Goal: Find specific page/section: Find specific page/section

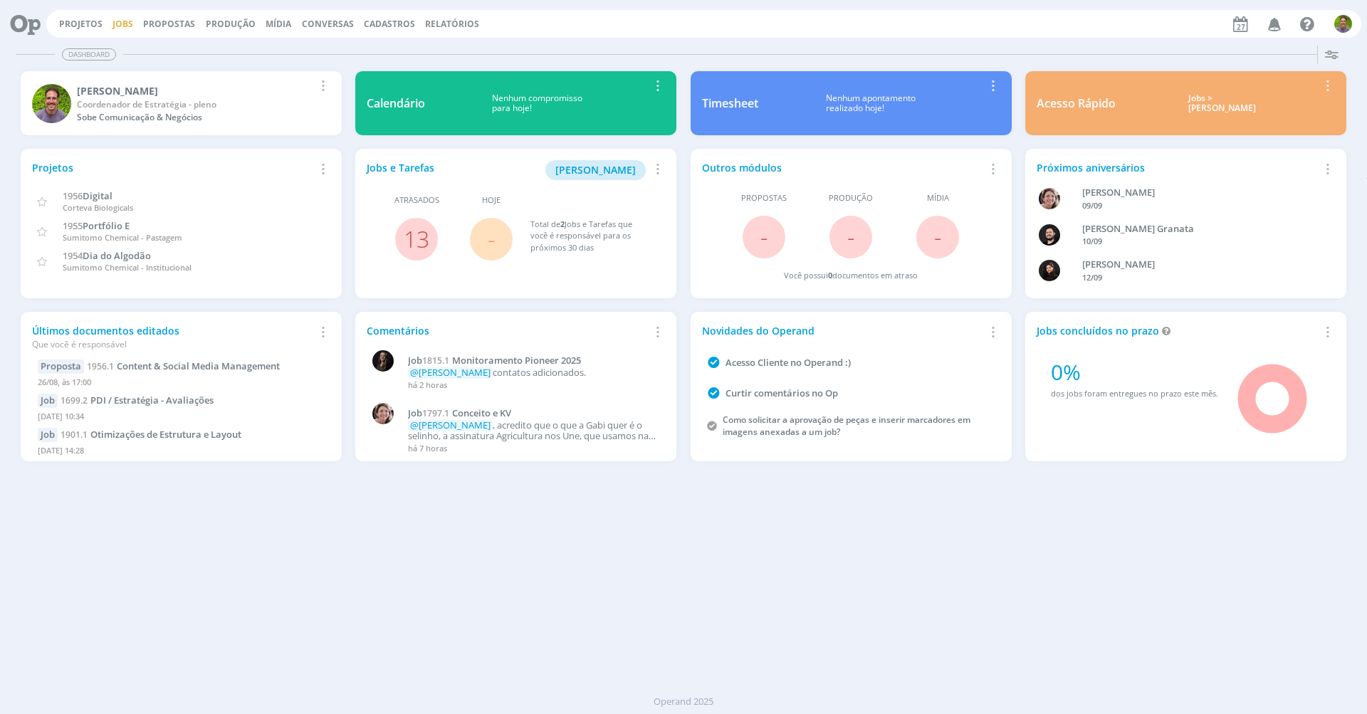
click at [127, 25] on link "Jobs" at bounding box center [122, 24] width 21 height 12
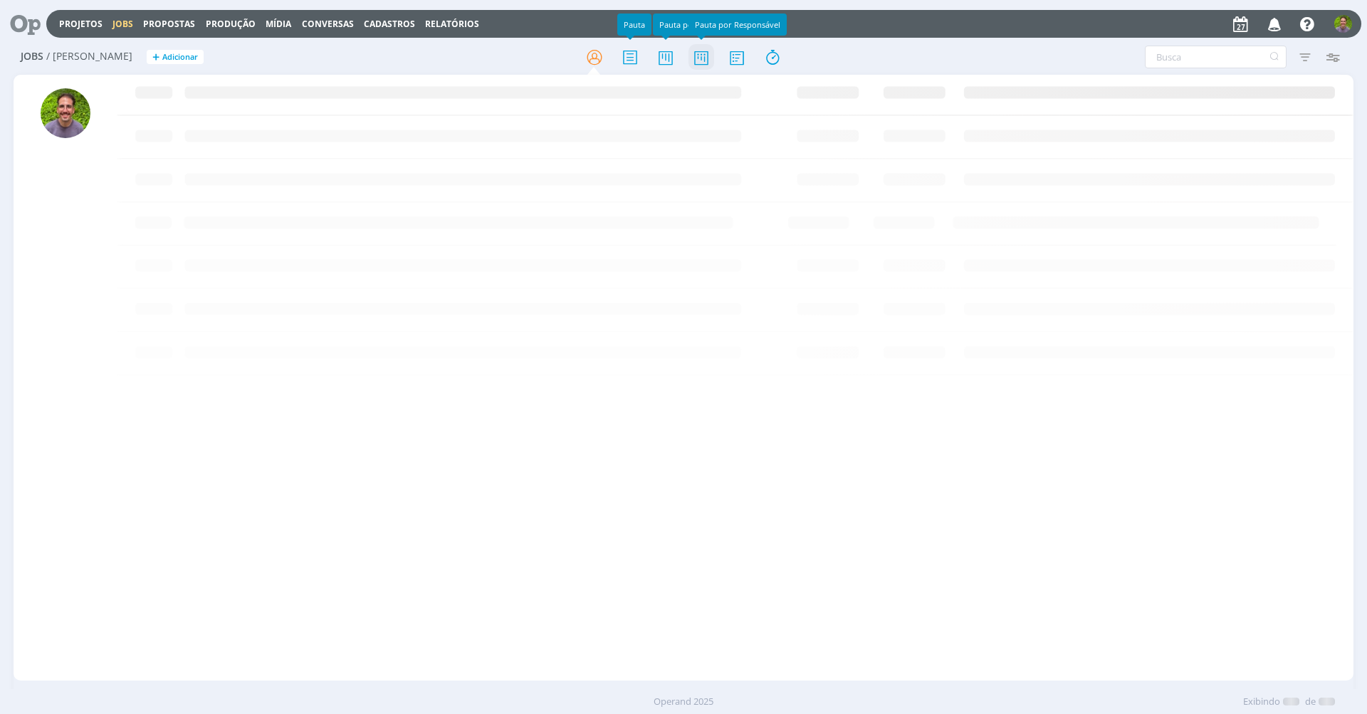
click at [703, 64] on icon at bounding box center [701, 57] width 26 height 28
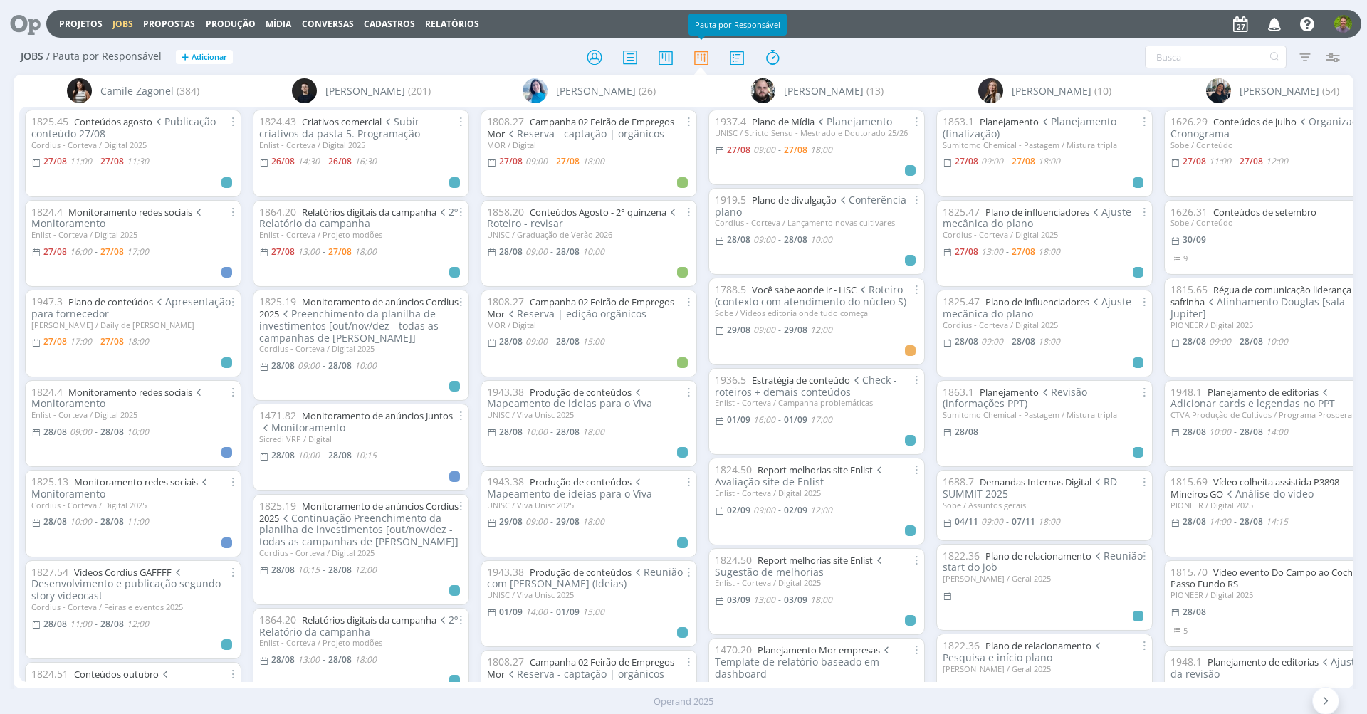
click at [485, 53] on div at bounding box center [683, 57] width 446 height 26
click at [512, 57] on div at bounding box center [683, 57] width 446 height 26
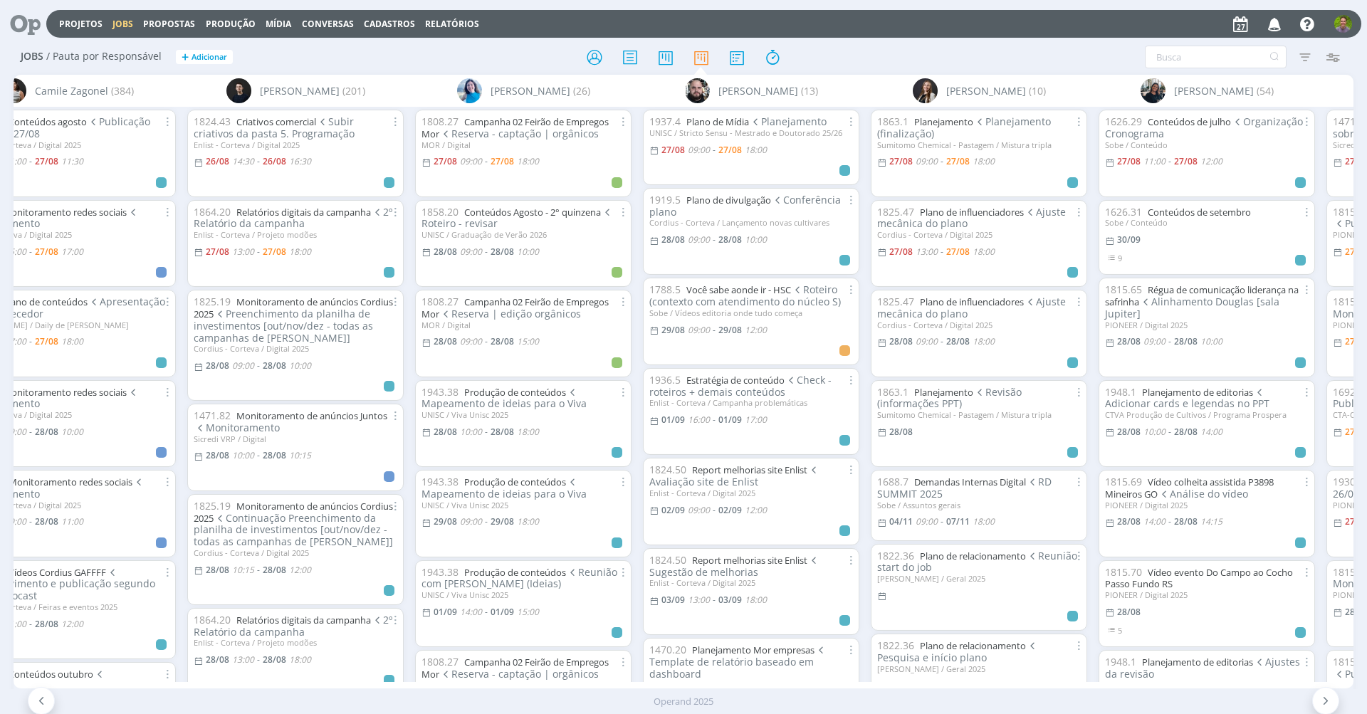
scroll to position [0, 661]
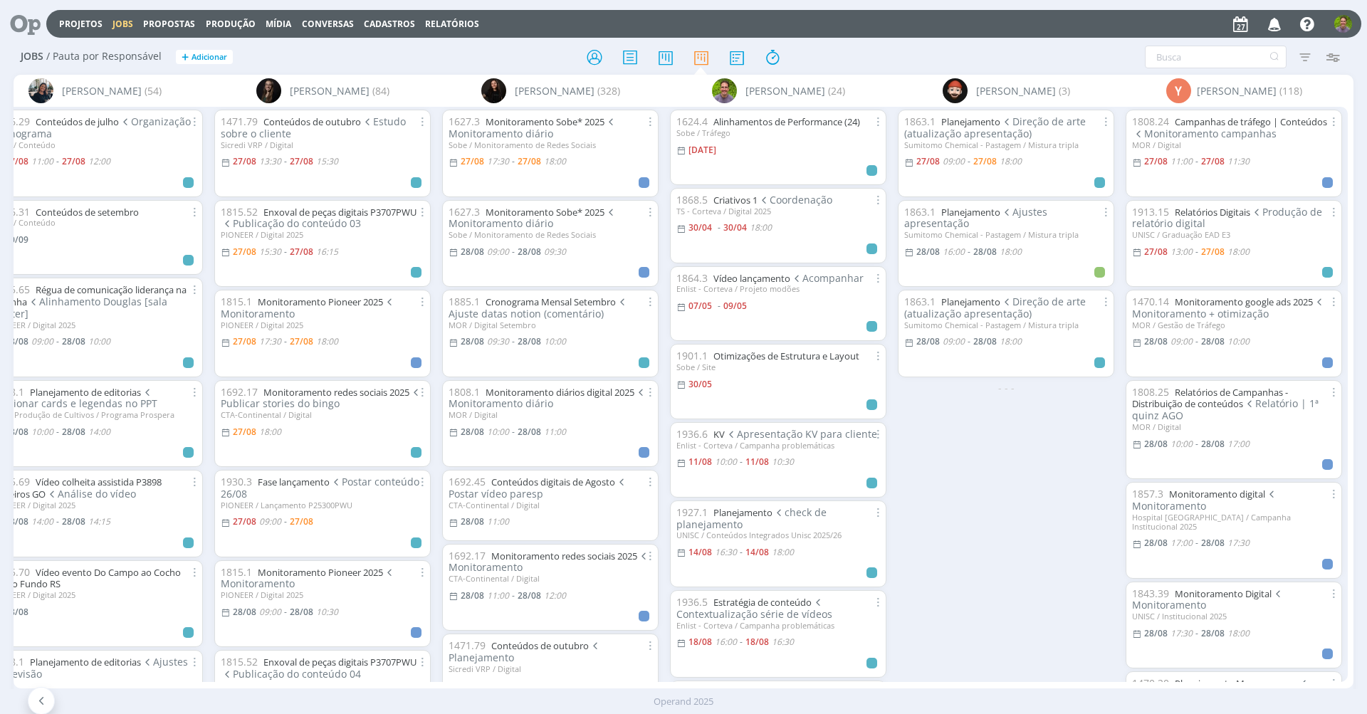
click at [34, 21] on icon at bounding box center [20, 24] width 29 height 28
